Goal: Navigation & Orientation: Find specific page/section

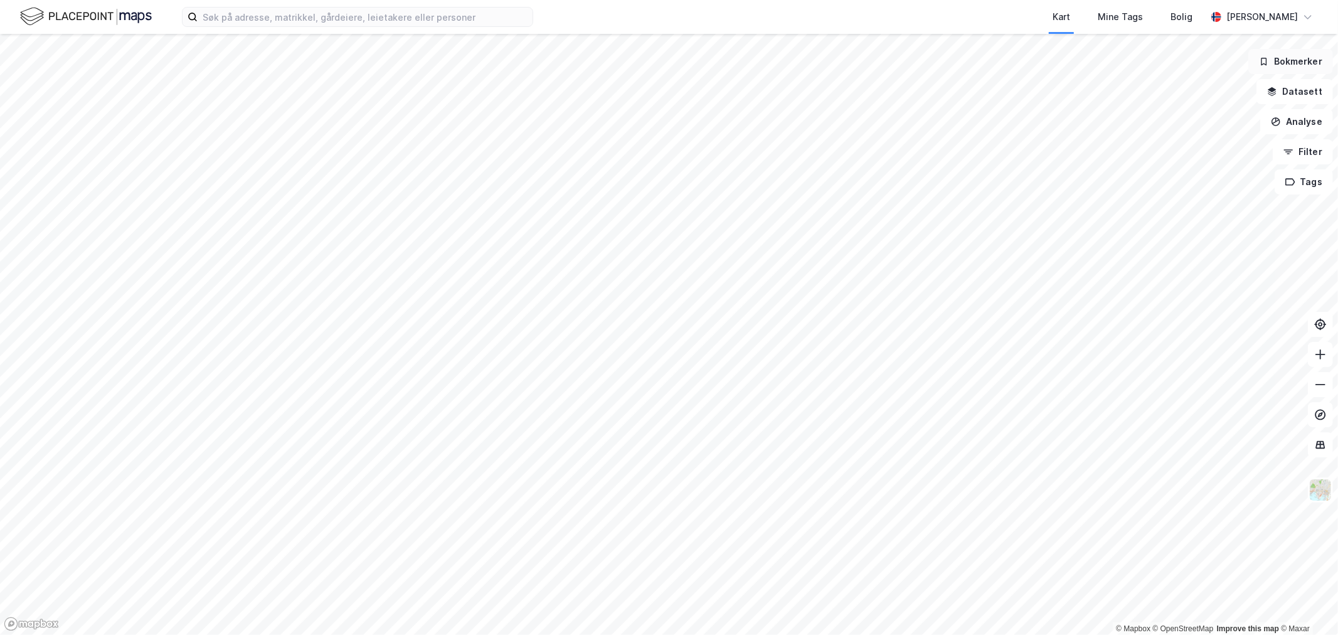
click at [1303, 63] on button "Bokmerker" at bounding box center [1291, 61] width 85 height 25
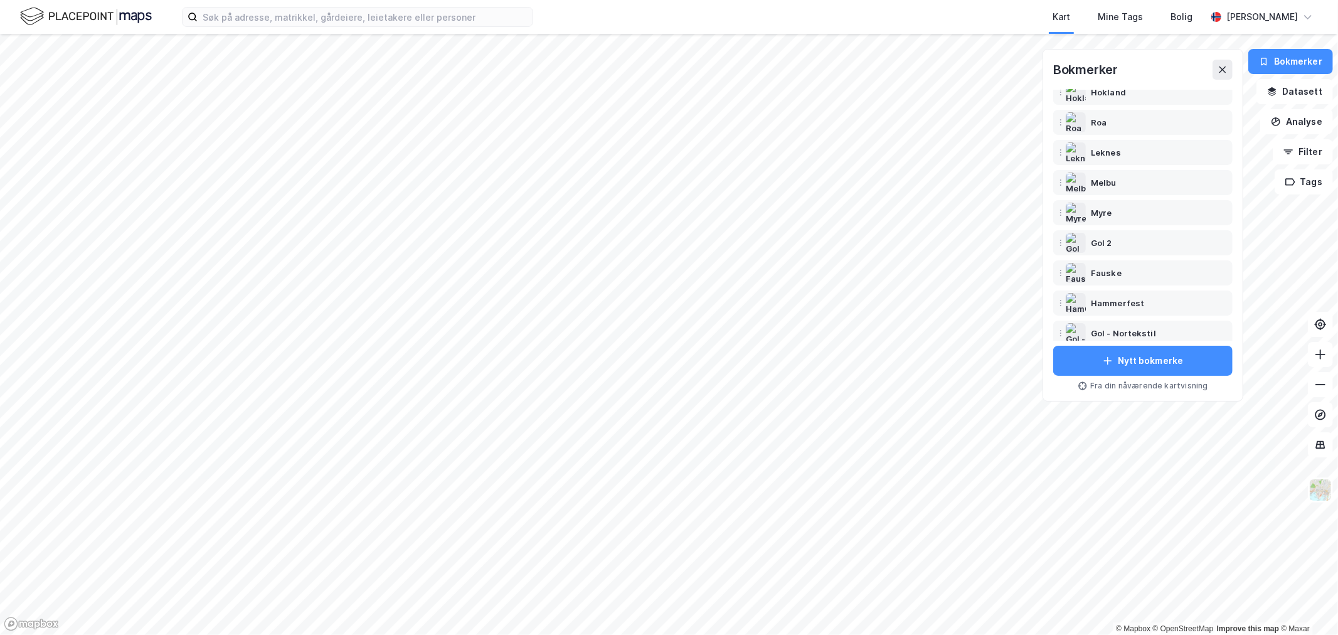
scroll to position [201, 0]
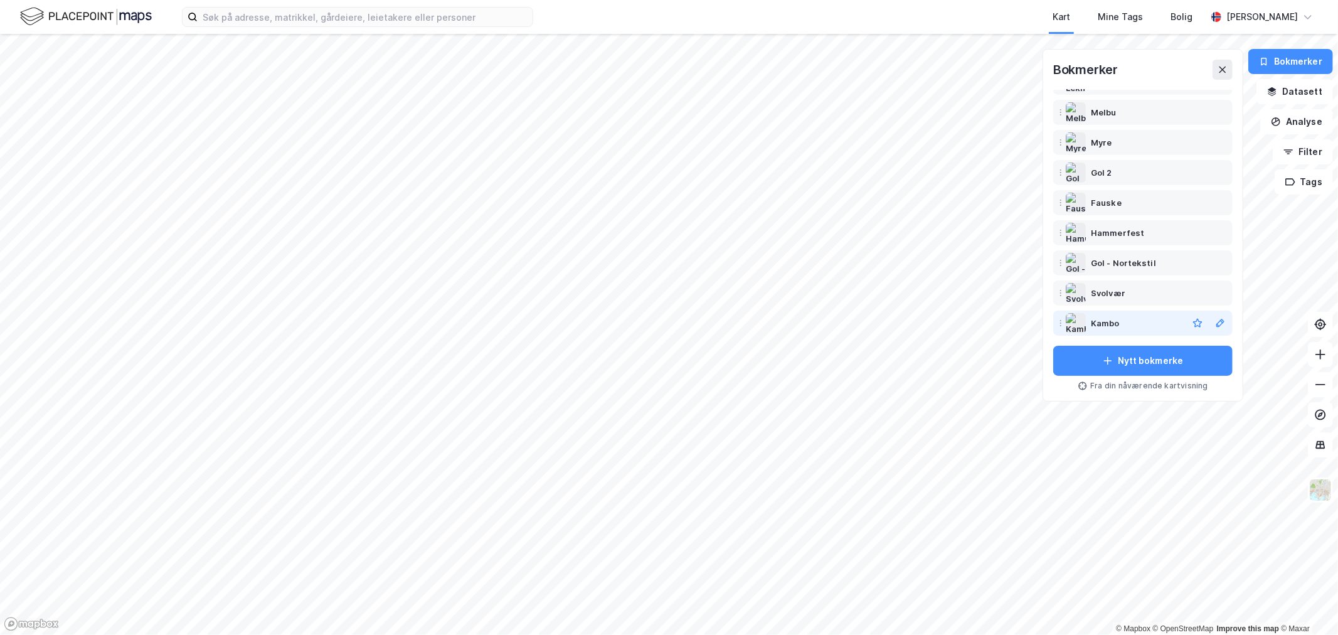
click at [1104, 319] on div "Kambo" at bounding box center [1105, 323] width 29 height 15
